Goal: Task Accomplishment & Management: Use online tool/utility

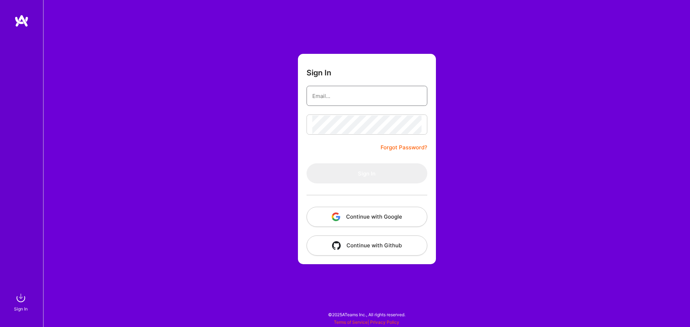
type input "[EMAIL_ADDRESS][DOMAIN_NAME]"
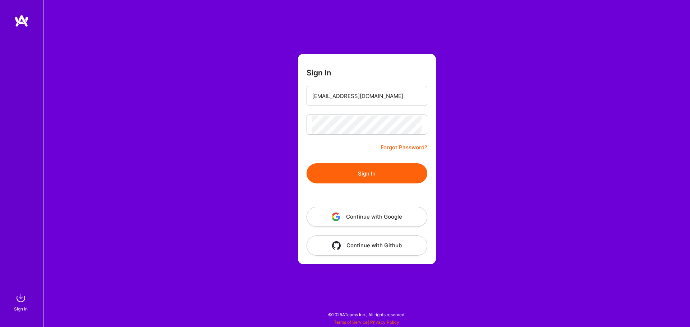
click at [0, 324] on nordpass-autofill-portal at bounding box center [0, 324] width 0 height 0
click at [377, 179] on button "Sign In" at bounding box center [366, 173] width 121 height 20
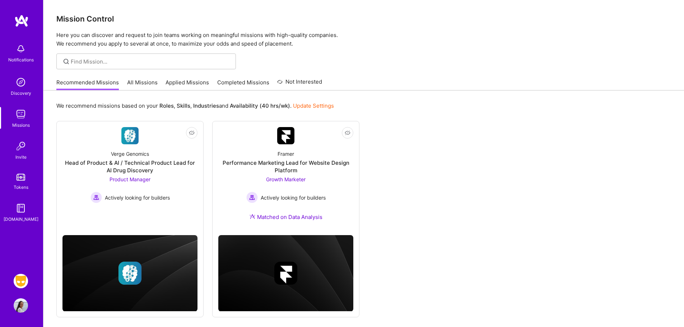
click at [16, 278] on img at bounding box center [21, 281] width 14 height 14
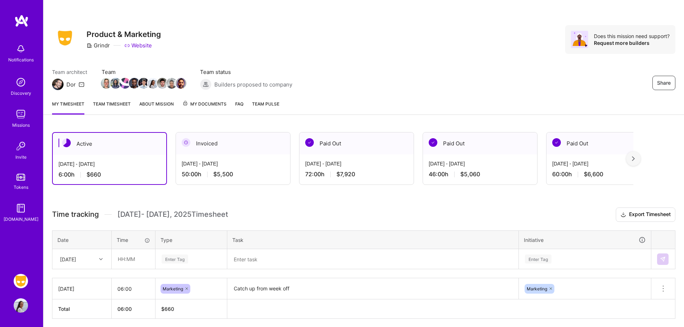
scroll to position [27, 0]
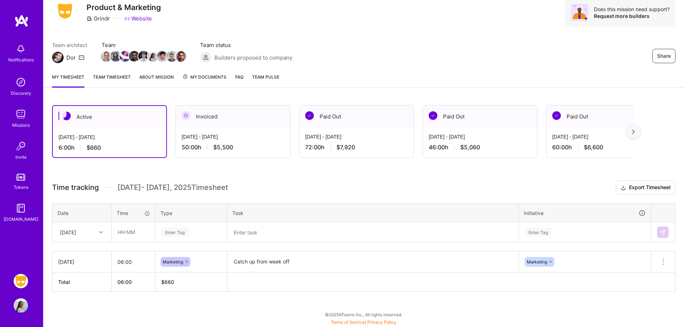
click at [78, 236] on div "[DATE]" at bounding box center [76, 232] width 40 height 12
click at [89, 169] on div "Active [DATE] - [DATE] 6:00 h $660 Invoiced [DATE] - [DATE] 50:00 h $5,500 Paid…" at bounding box center [363, 212] width 641 height 231
click at [120, 235] on input "text" at bounding box center [133, 232] width 43 height 19
type input "06:00"
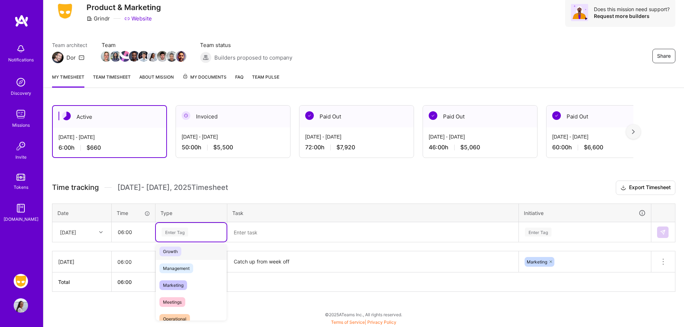
scroll to position [75, 0]
click at [181, 279] on span "Marketing" at bounding box center [174, 282] width 28 height 10
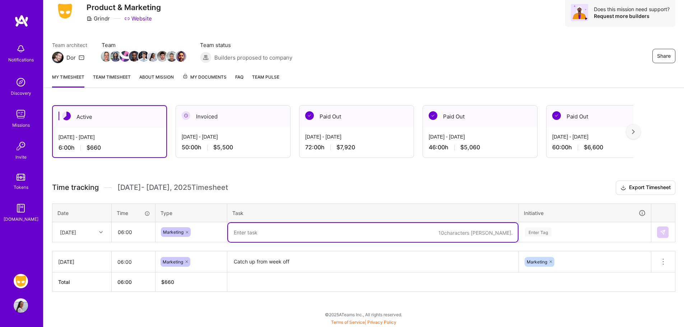
click at [278, 231] on textarea at bounding box center [373, 232] width 290 height 19
type textarea "Unwrapped Doc and Strategy Plan"
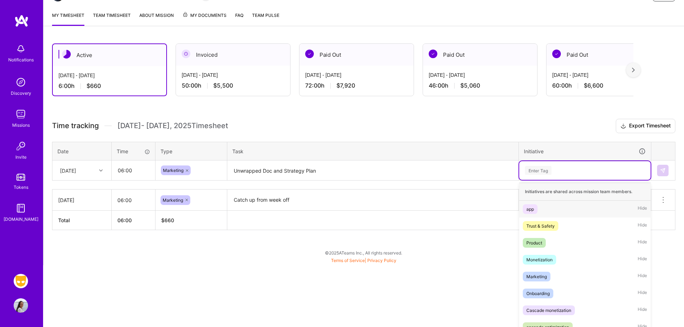
scroll to position [92, 0]
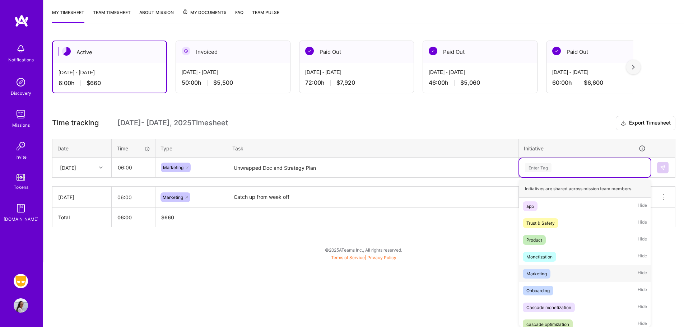
click at [545, 278] on span "Marketing" at bounding box center [537, 274] width 28 height 10
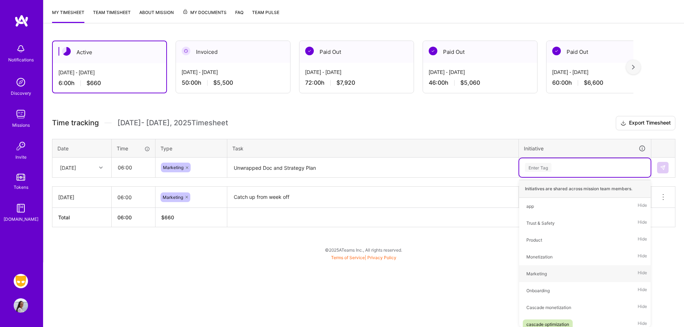
scroll to position [27, 0]
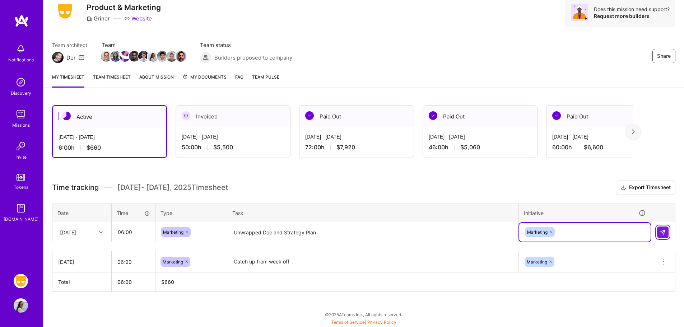
click at [666, 231] on button at bounding box center [662, 232] width 11 height 11
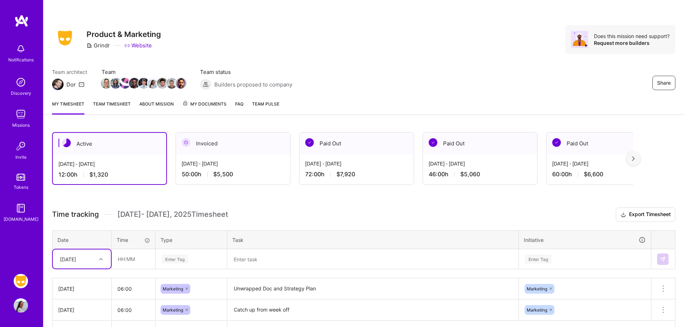
scroll to position [48, 0]
